Goal: Task Accomplishment & Management: Manage account settings

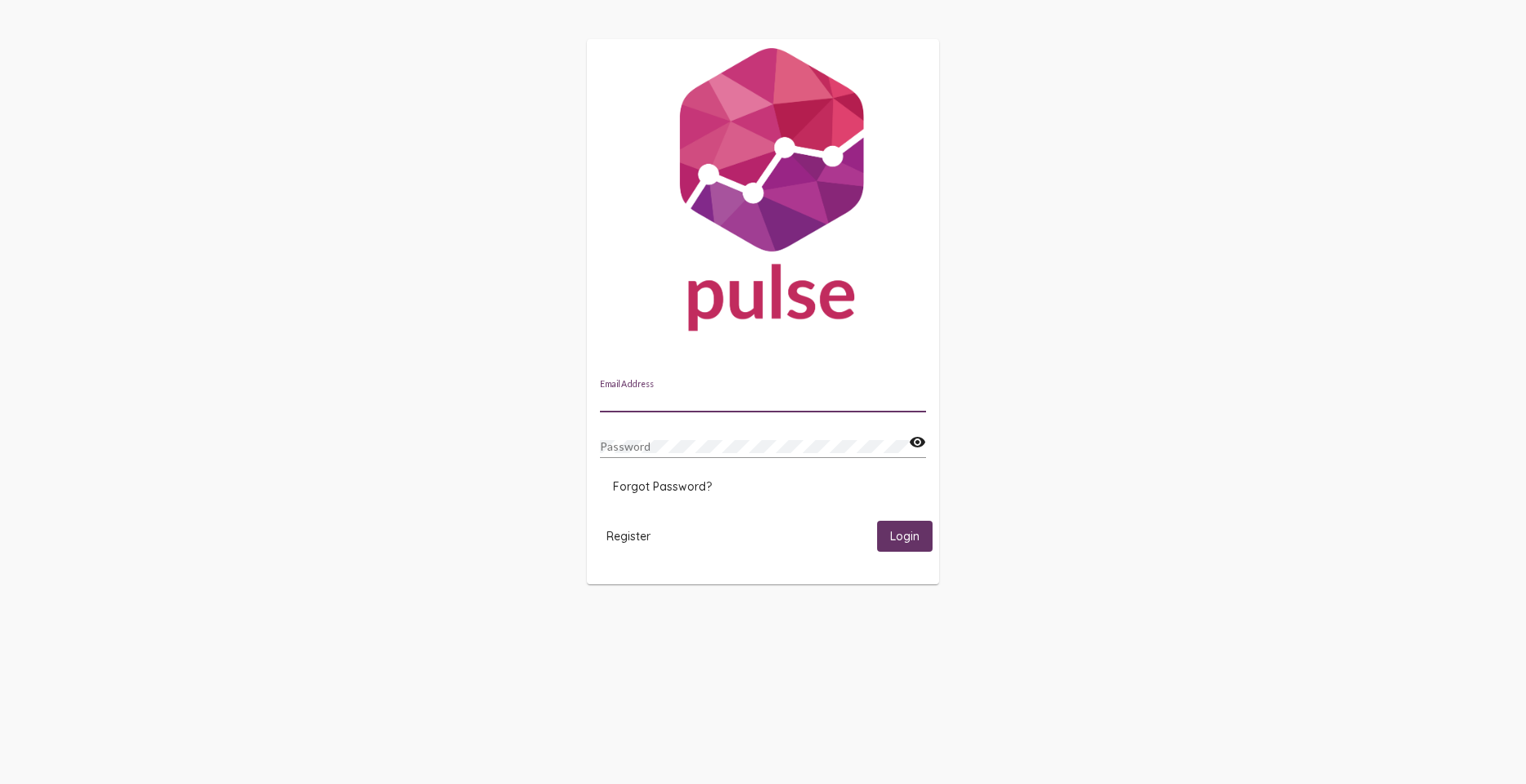
click at [690, 400] on input "Email Address" at bounding box center [763, 400] width 326 height 14
type input "[PERSON_NAME][EMAIL_ADDRESS][DOMAIN_NAME]"
click at [919, 544] on span "Login" at bounding box center [905, 536] width 29 height 14
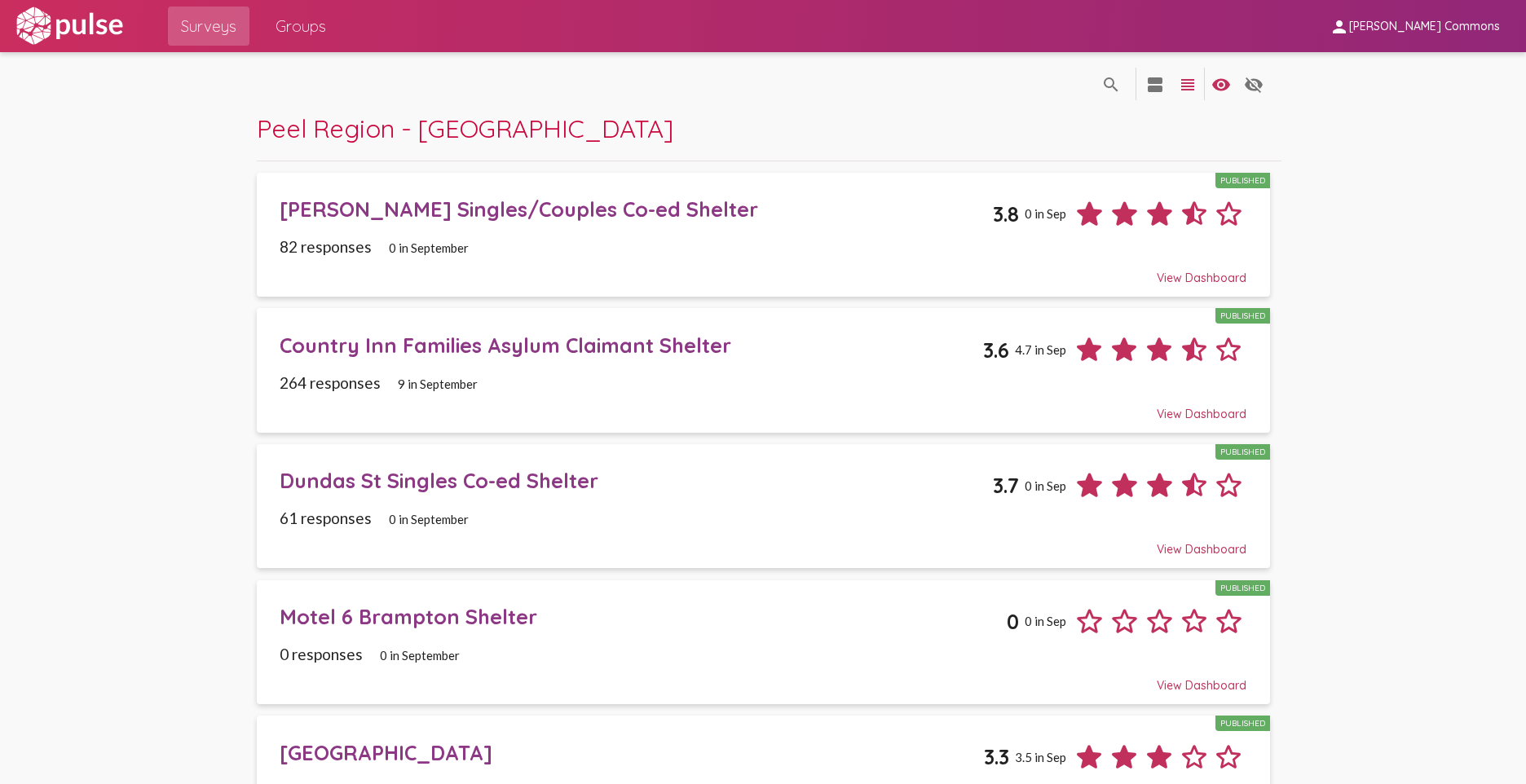
click at [502, 624] on div "Motel 6 Brampton Shelter" at bounding box center [643, 616] width 727 height 25
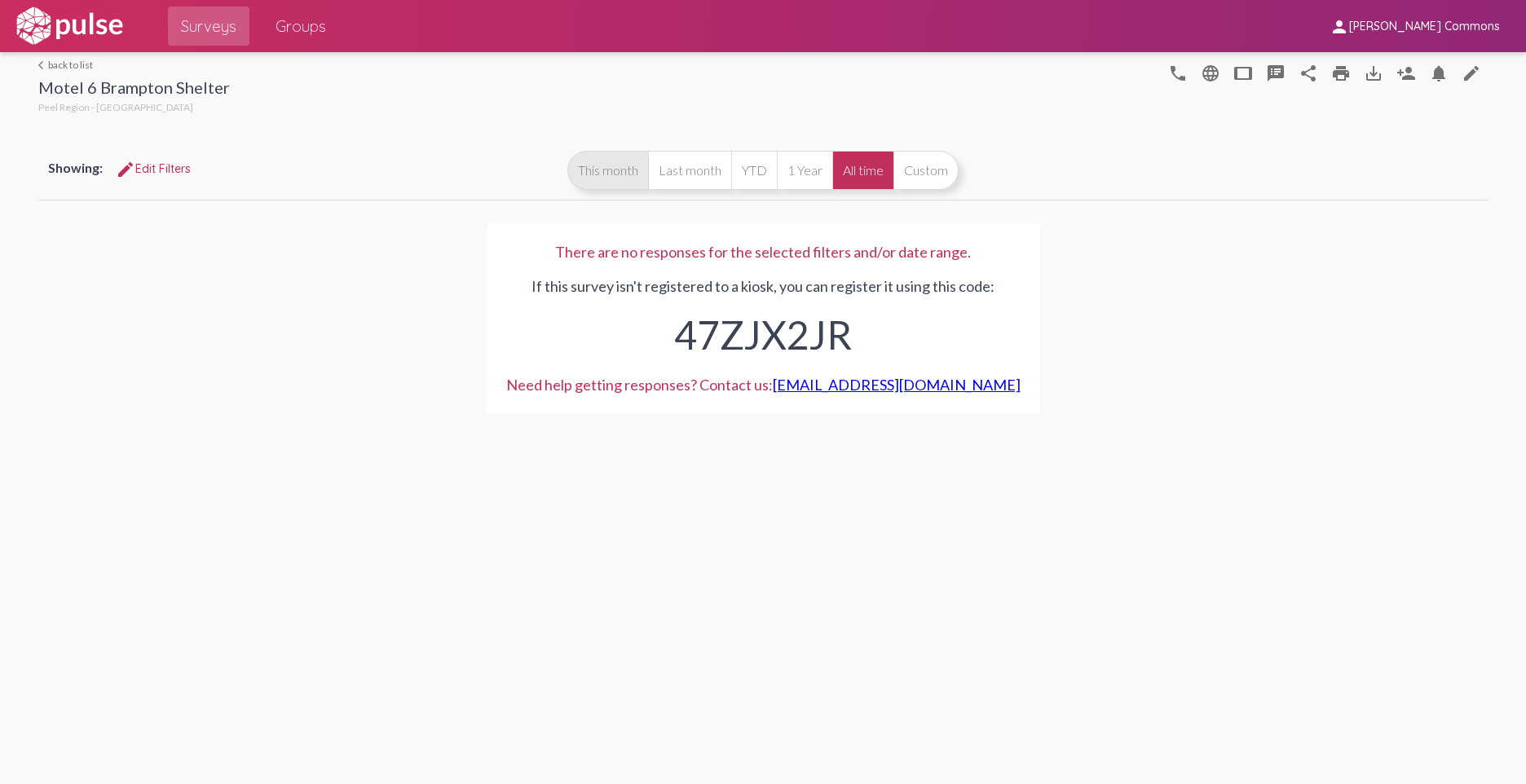
click at [602, 185] on button "This month" at bounding box center [608, 170] width 81 height 40
click at [695, 177] on button "Last month" at bounding box center [690, 170] width 83 height 40
click at [1255, 70] on button "tablet" at bounding box center [1243, 72] width 33 height 33
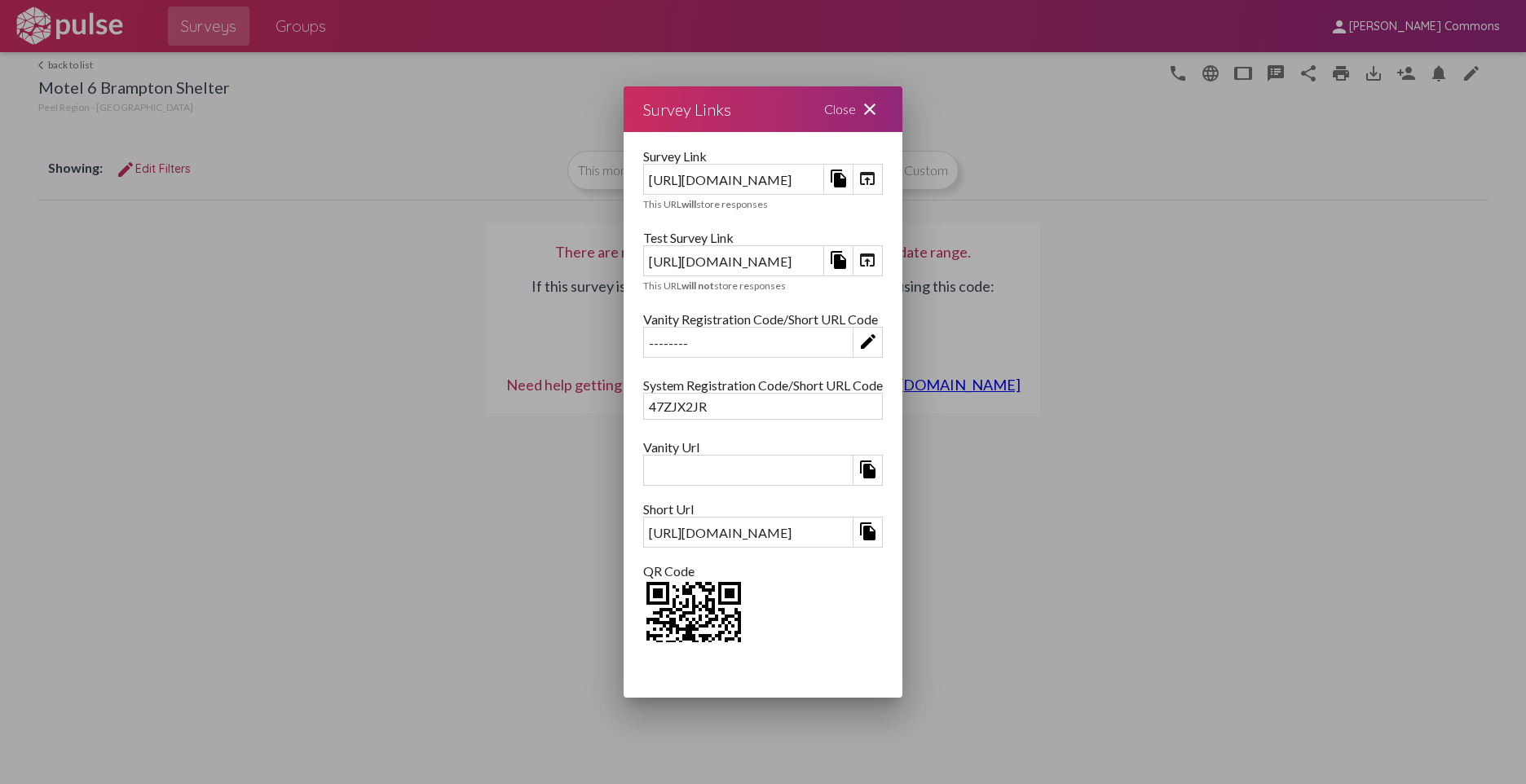
click at [849, 262] on mat-icon "file_copy" at bounding box center [839, 259] width 19 height 19
click at [753, 256] on div "[URL][DOMAIN_NAME]" at bounding box center [734, 261] width 179 height 25
click at [849, 264] on mat-icon "file_copy" at bounding box center [839, 259] width 19 height 19
